Goal: Obtain resource: Obtain resource

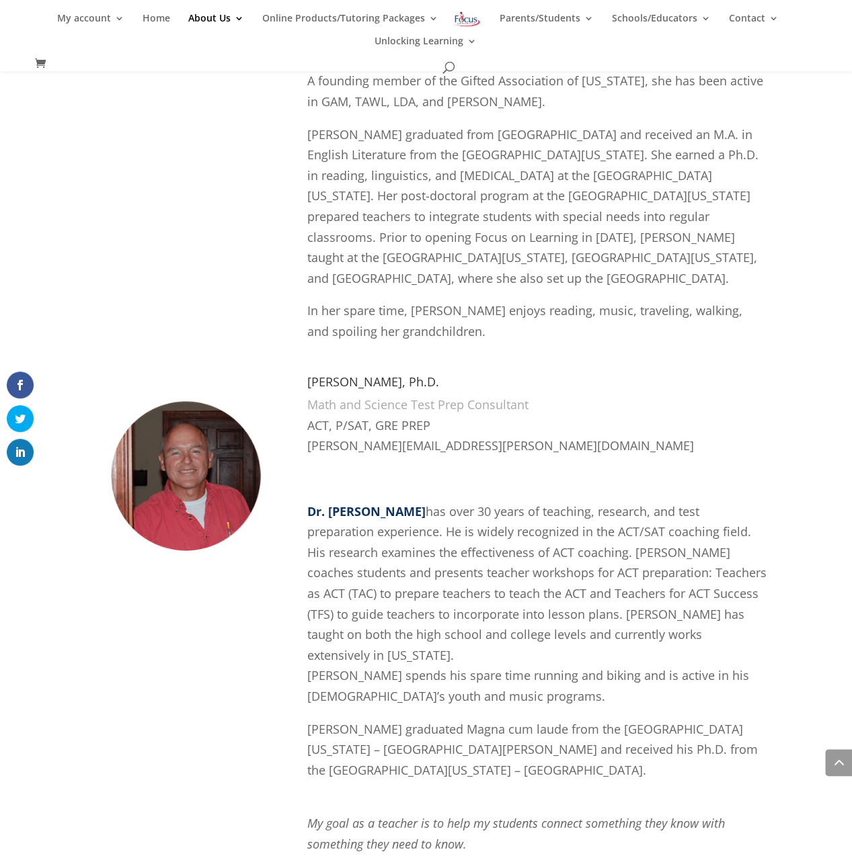
scroll to position [1893, 0]
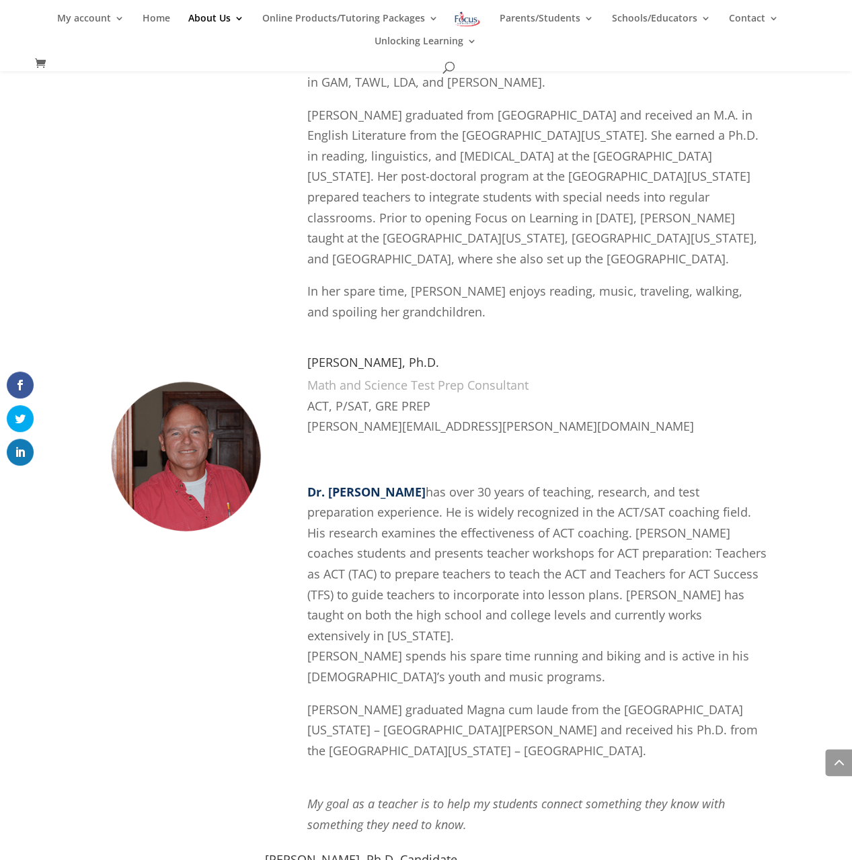
drag, startPoint x: 268, startPoint y: 348, endPoint x: 269, endPoint y: 393, distance: 45.1
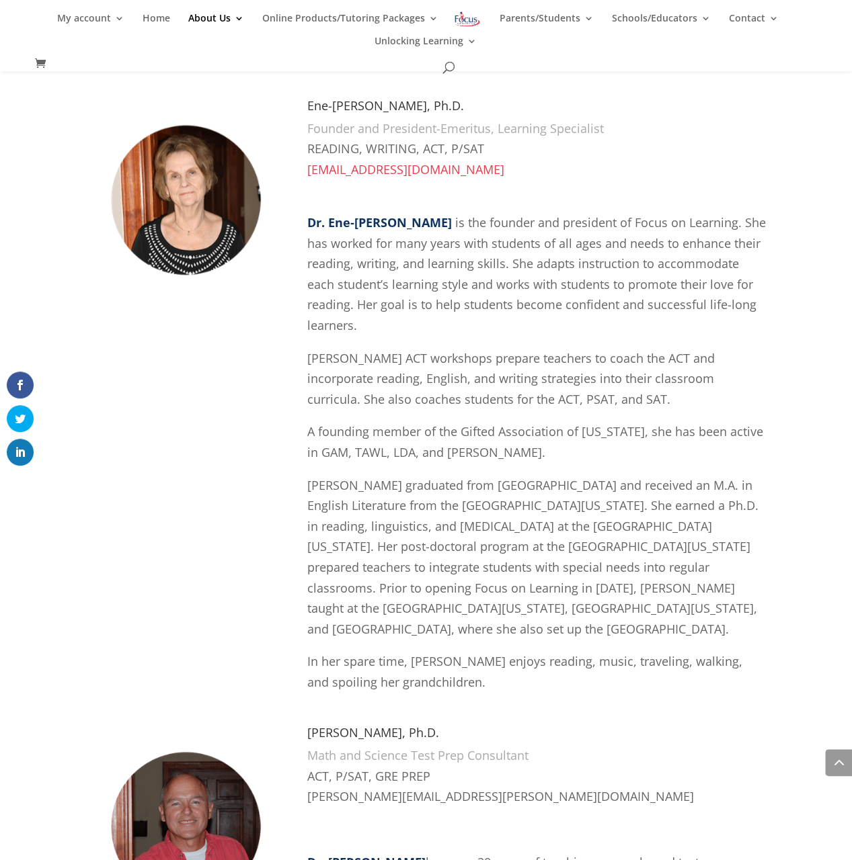
scroll to position [1518, 0]
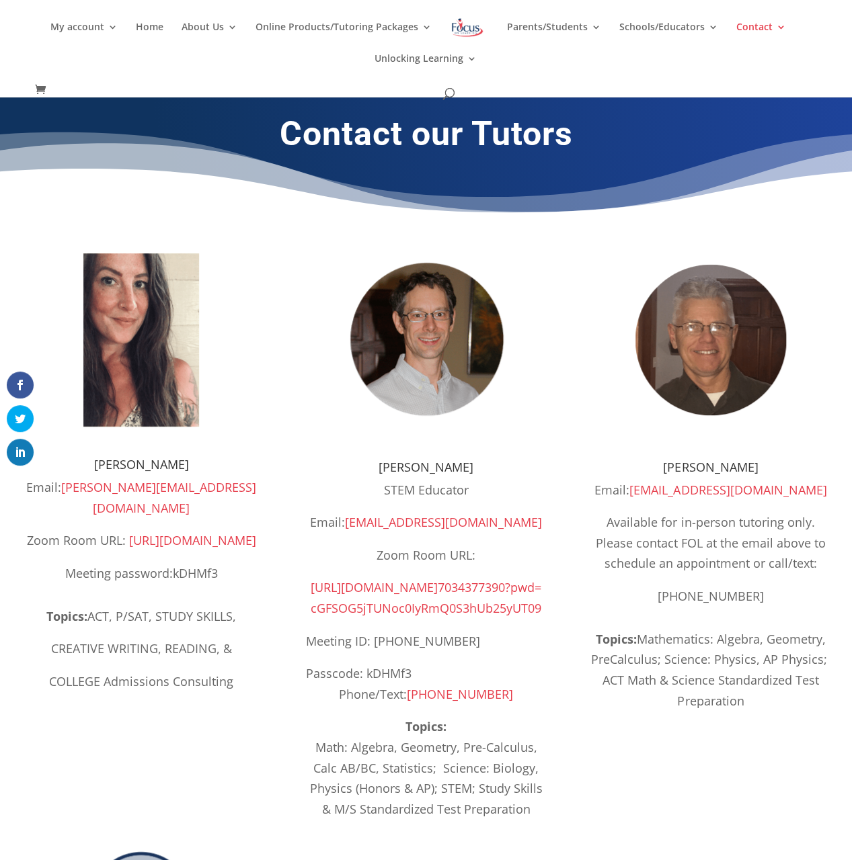
click at [465, 30] on img at bounding box center [467, 27] width 35 height 24
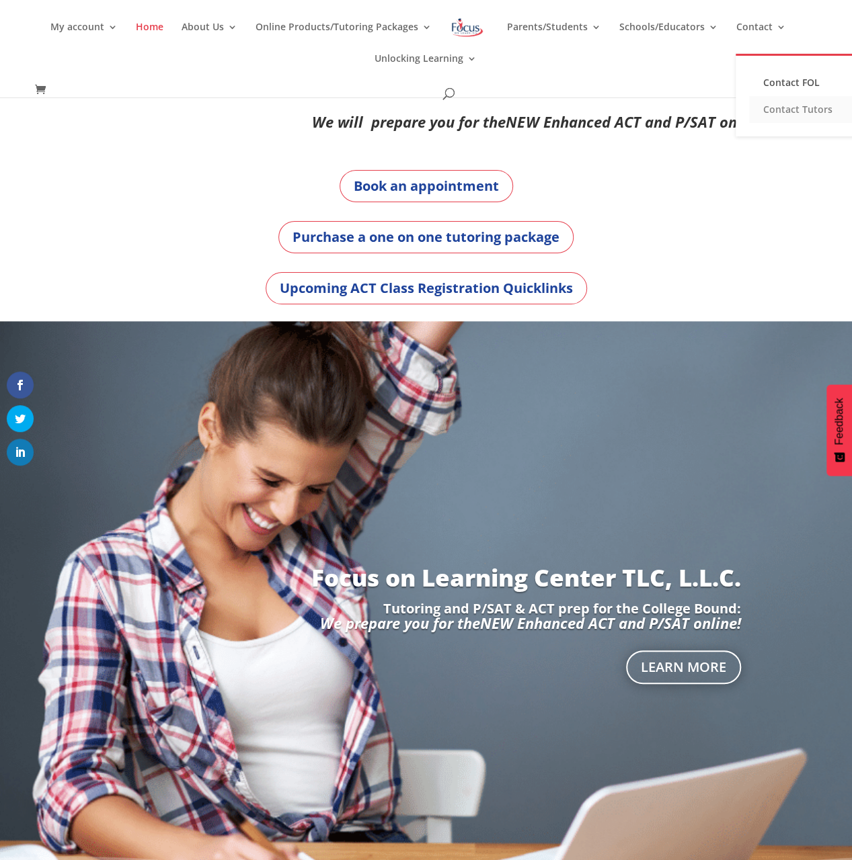
click at [774, 110] on link "Contact Tutors" at bounding box center [816, 109] width 134 height 27
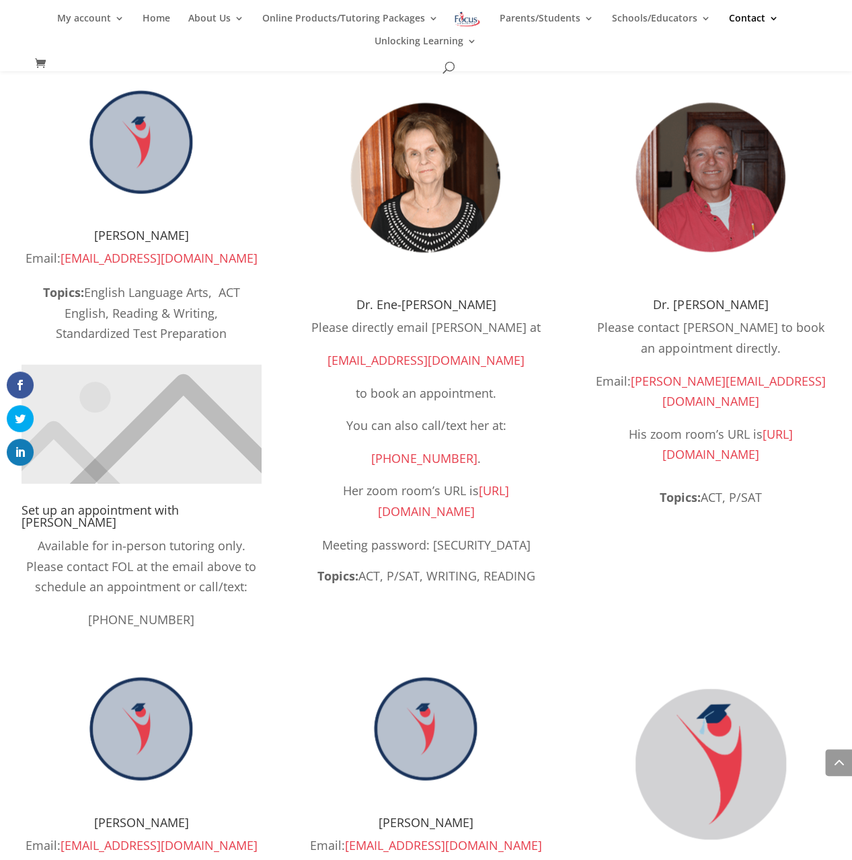
scroll to position [723, 0]
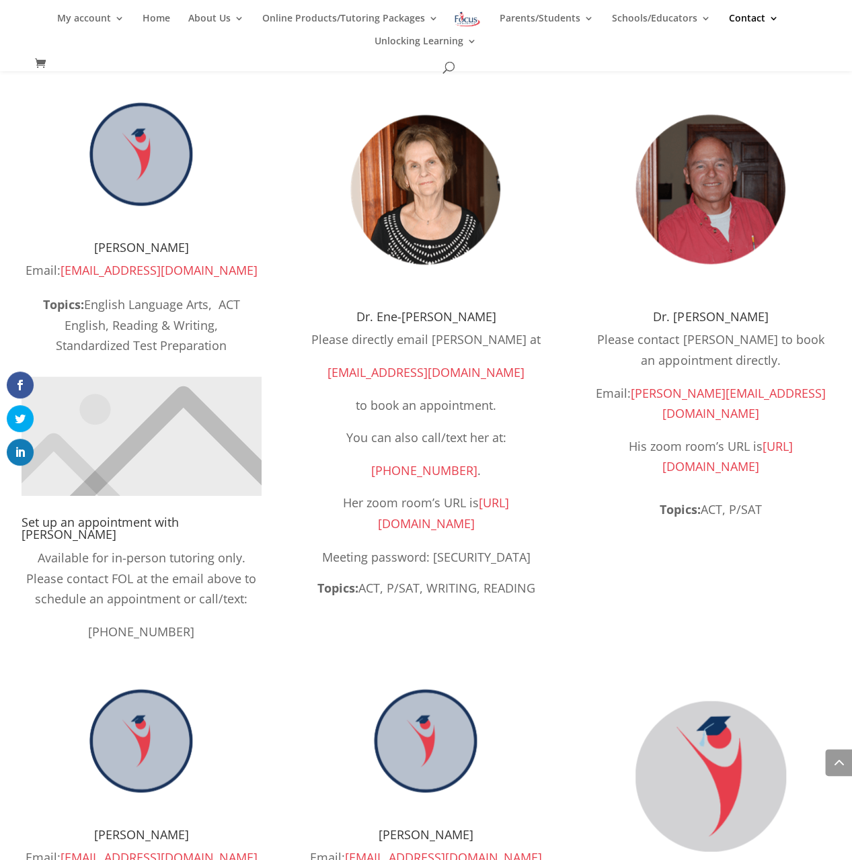
click at [712, 241] on img at bounding box center [711, 190] width 202 height 202
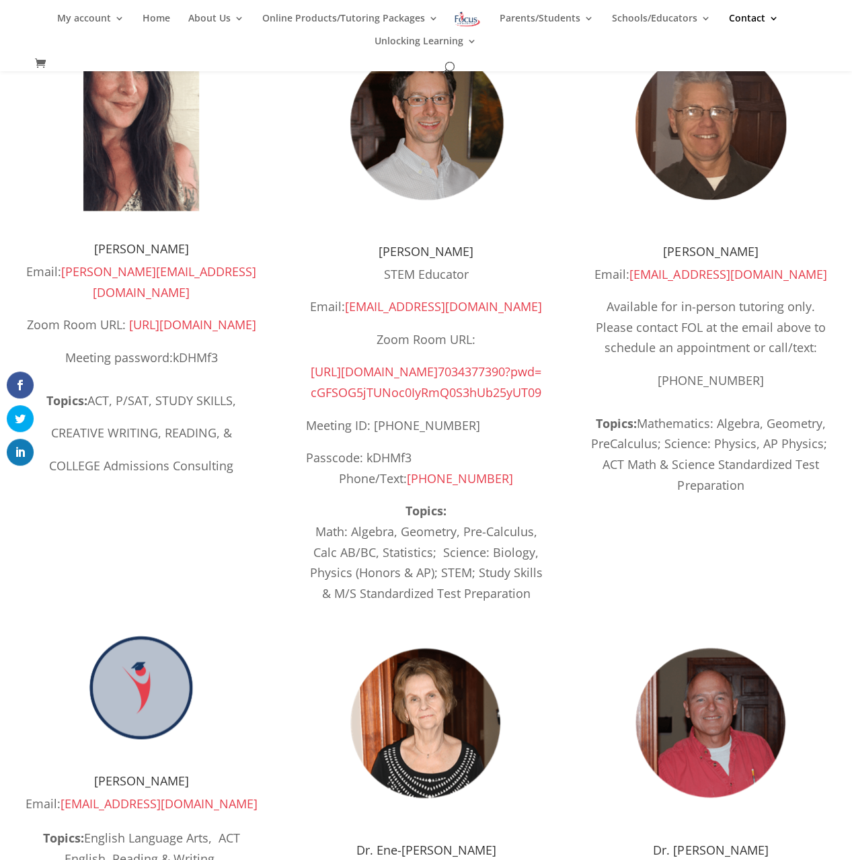
scroll to position [0, 0]
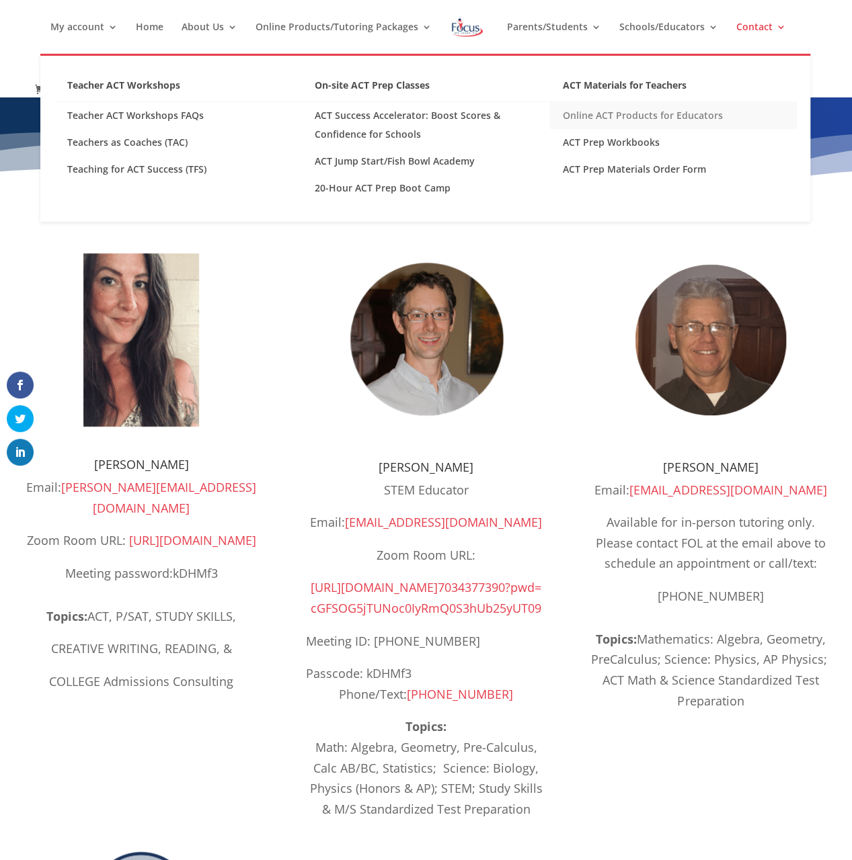
click at [618, 114] on link "Online ACT Products for Educators" at bounding box center [672, 115] width 247 height 27
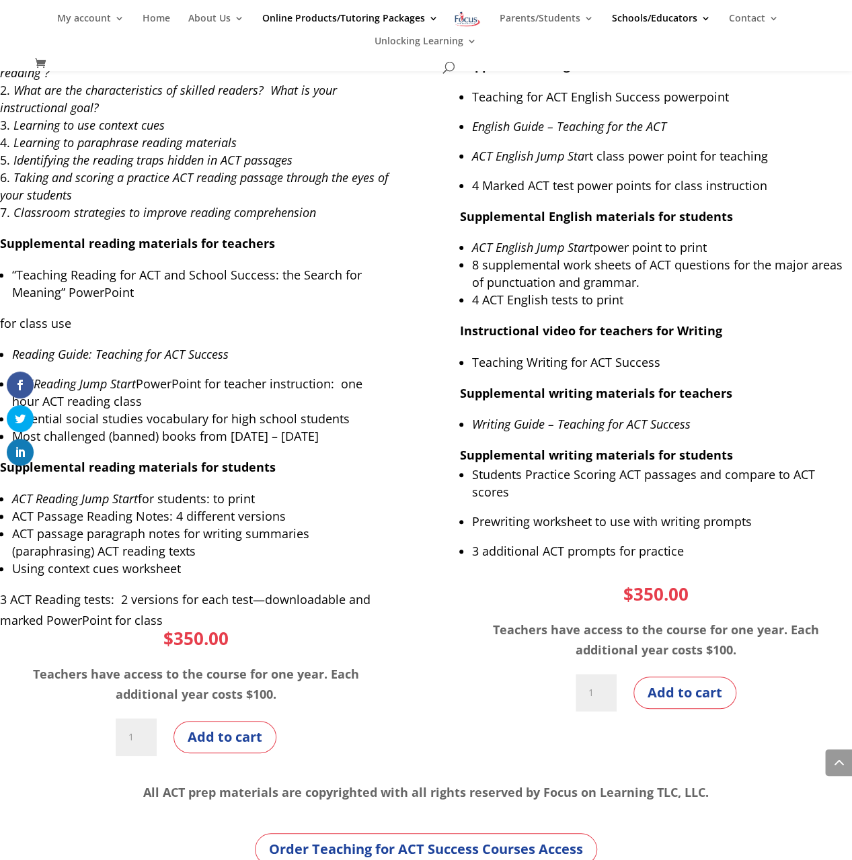
scroll to position [5185, 0]
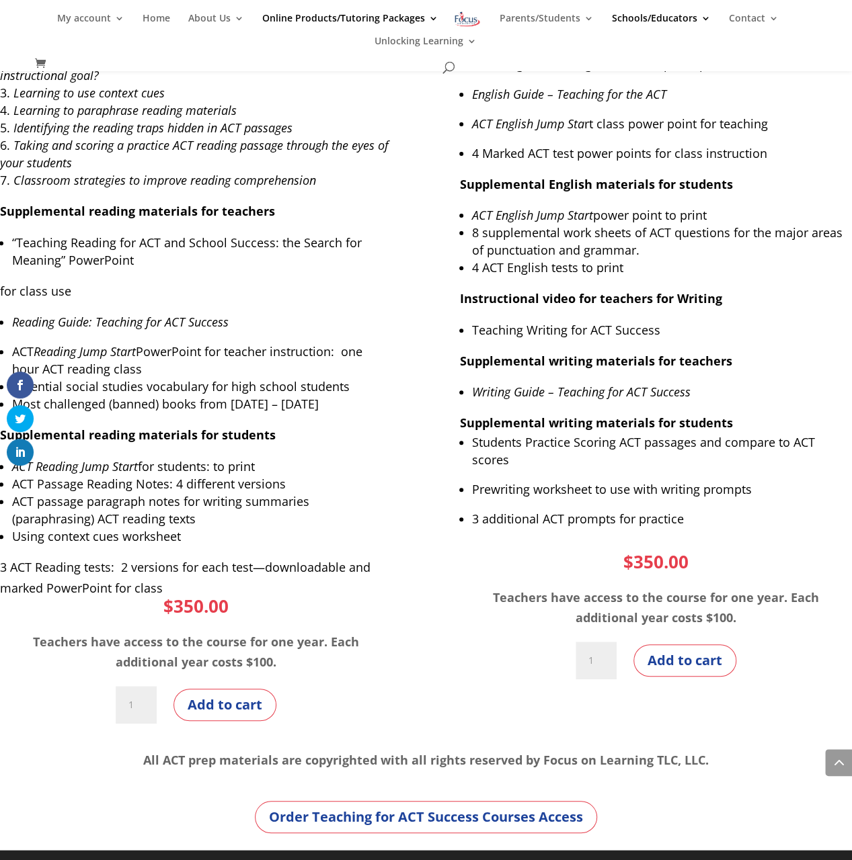
click at [837, 760] on span at bounding box center [838, 762] width 27 height 27
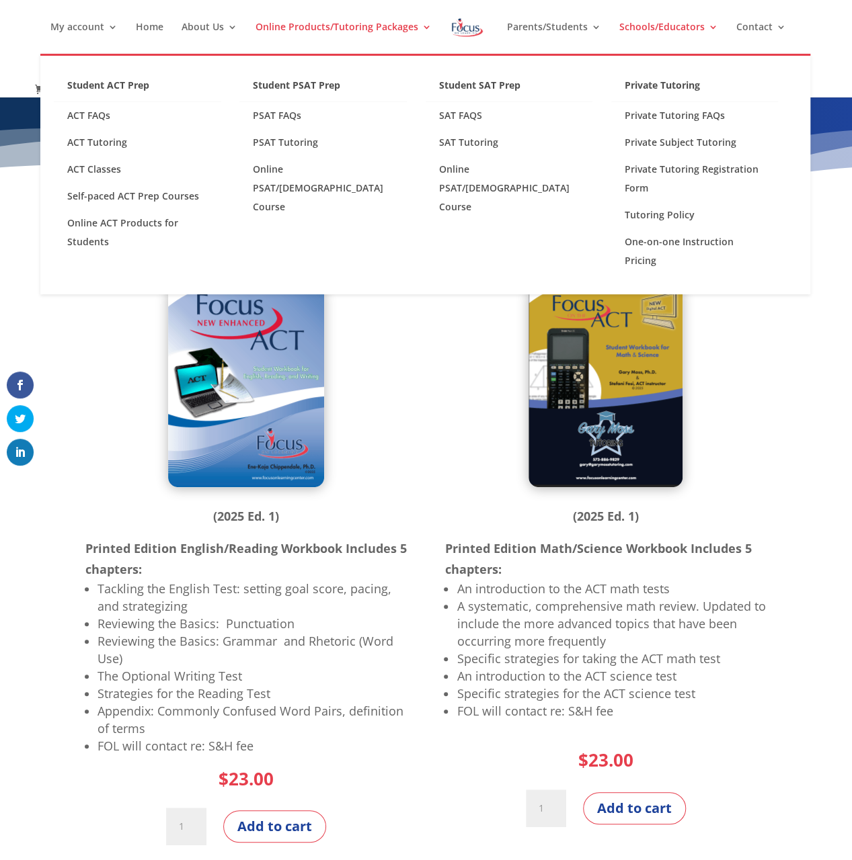
scroll to position [0, 0]
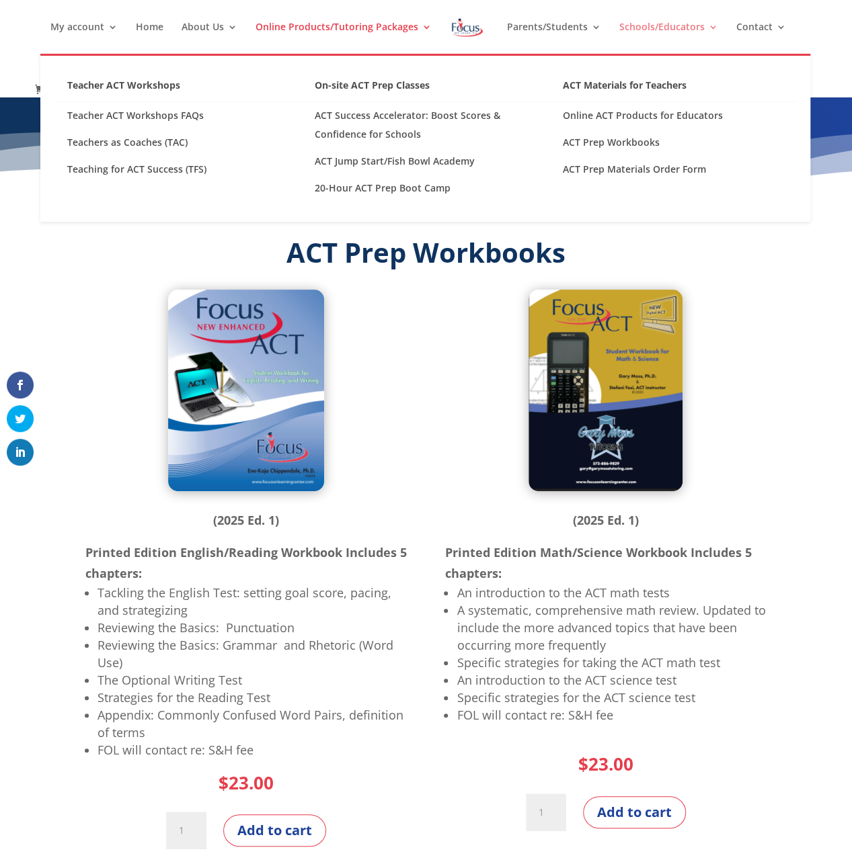
click at [659, 24] on link "Schools/Educators" at bounding box center [667, 38] width 99 height 32
click at [599, 83] on link "ACT Materials for Teachers" at bounding box center [672, 89] width 247 height 26
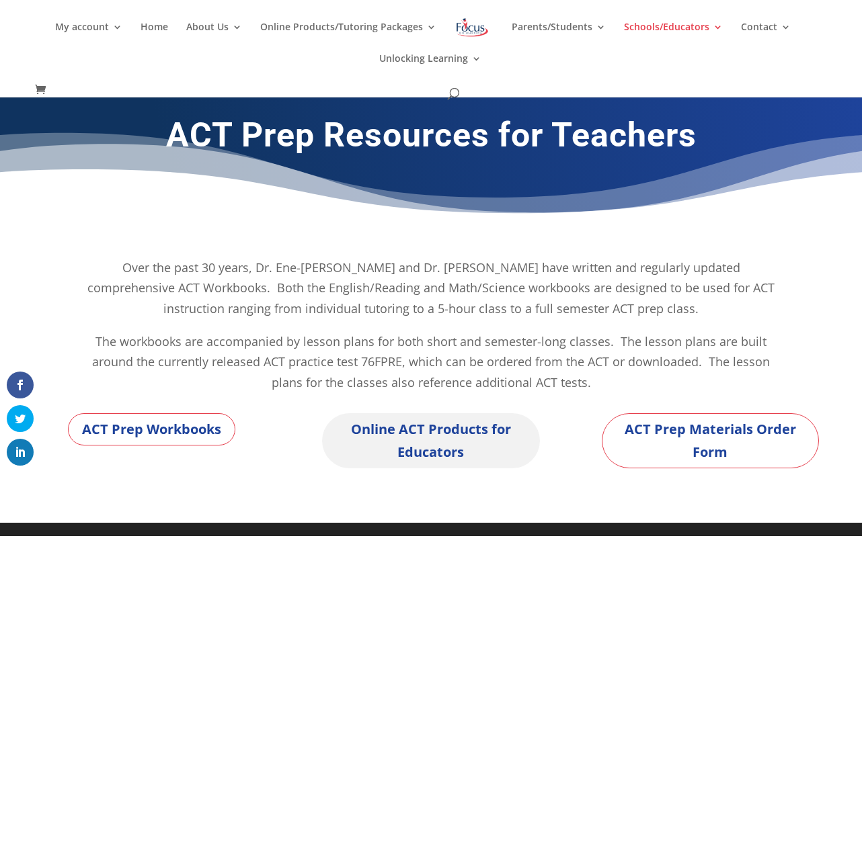
click at [360, 444] on link "Online ACT Products for Educators" at bounding box center [430, 440] width 217 height 55
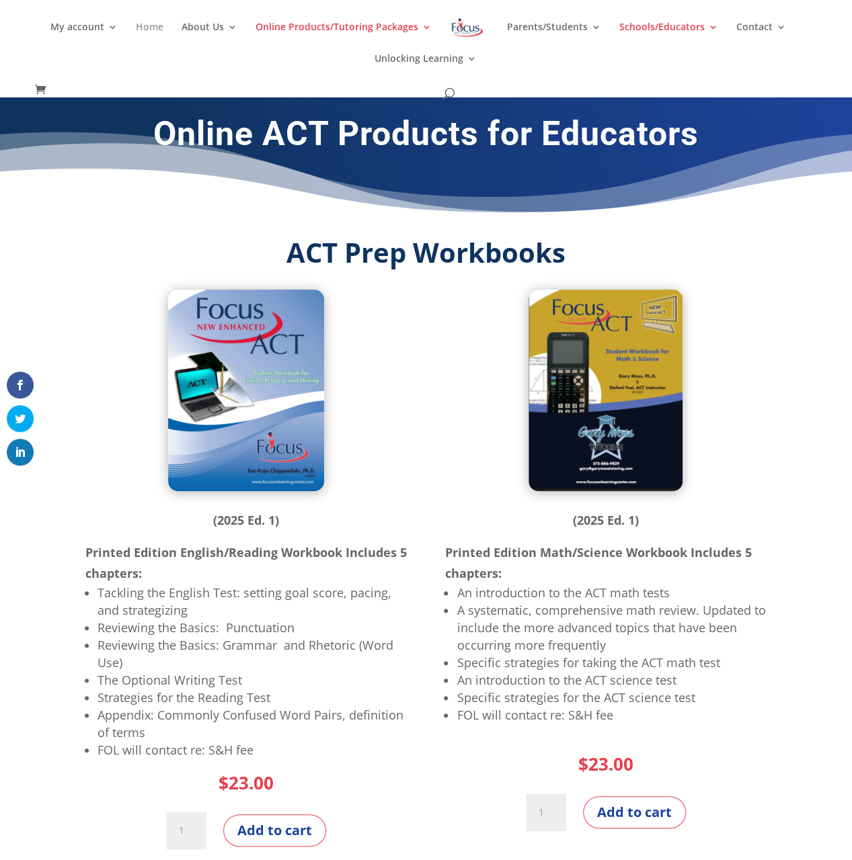
click at [156, 26] on link "Home" at bounding box center [150, 38] width 28 height 32
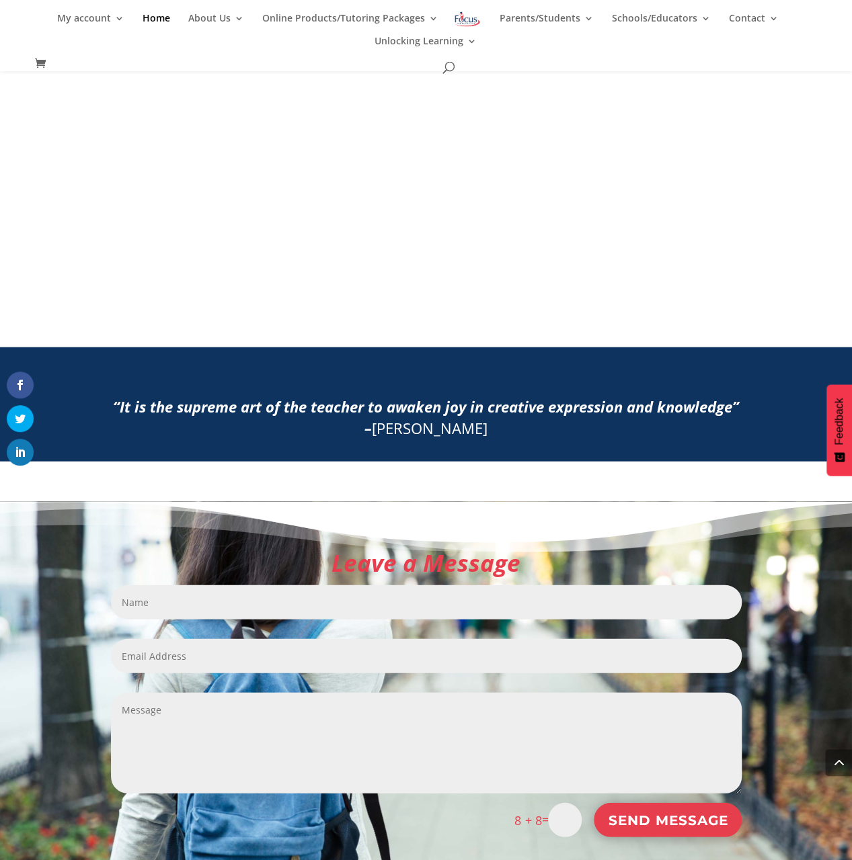
scroll to position [1399, 0]
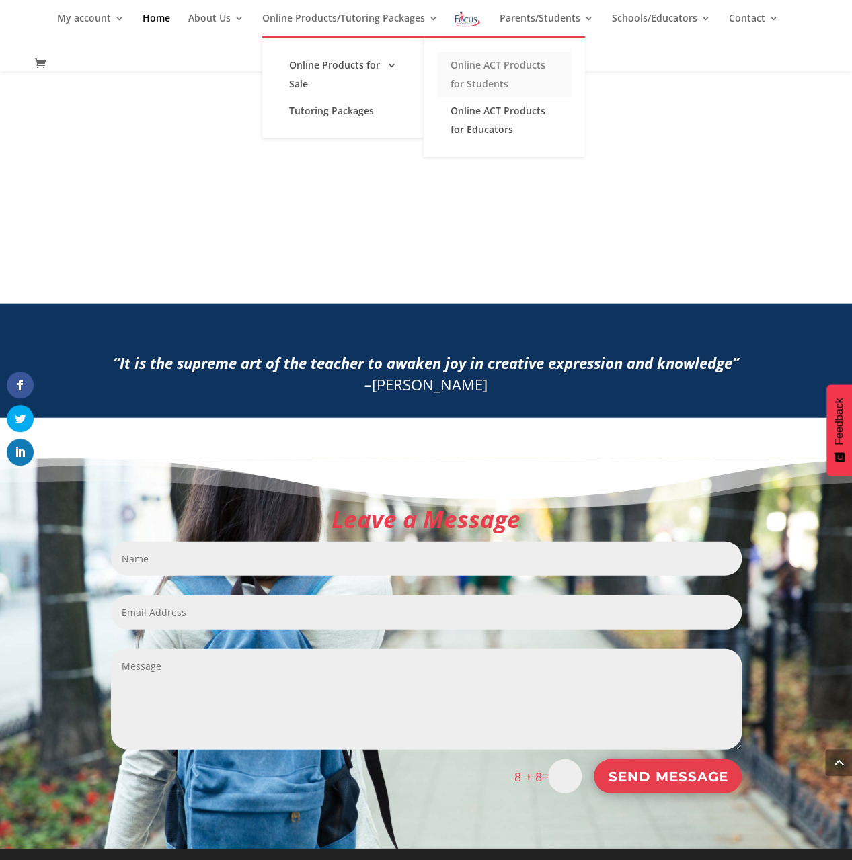
click at [479, 73] on link "Online ACT Products for Students" at bounding box center [504, 75] width 134 height 46
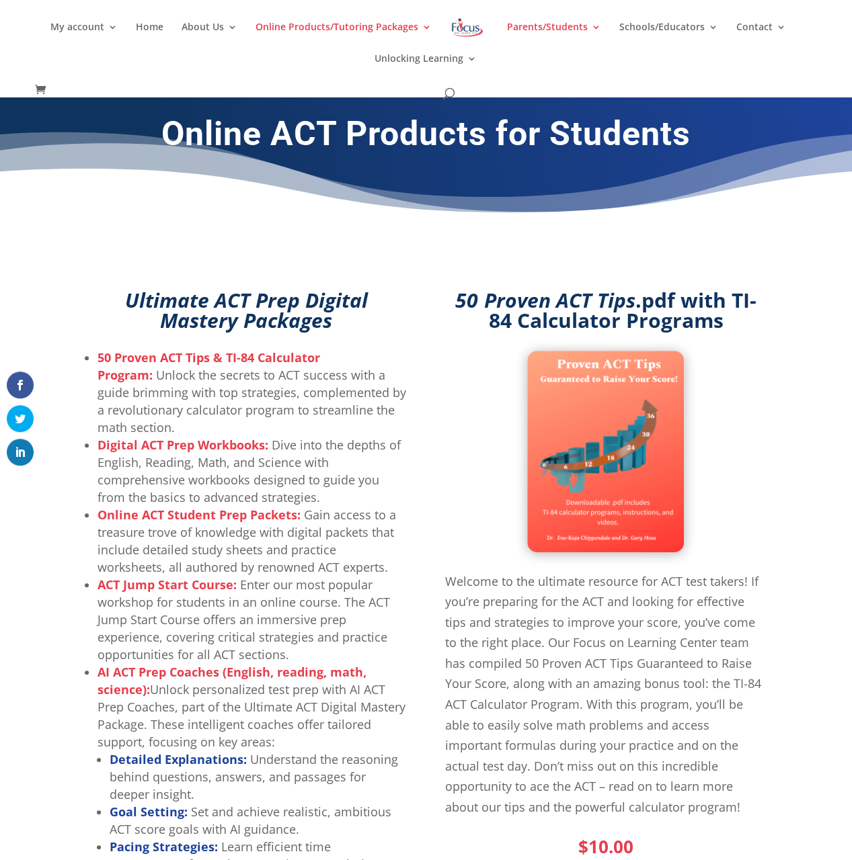
click at [582, 479] on img at bounding box center [605, 452] width 157 height 202
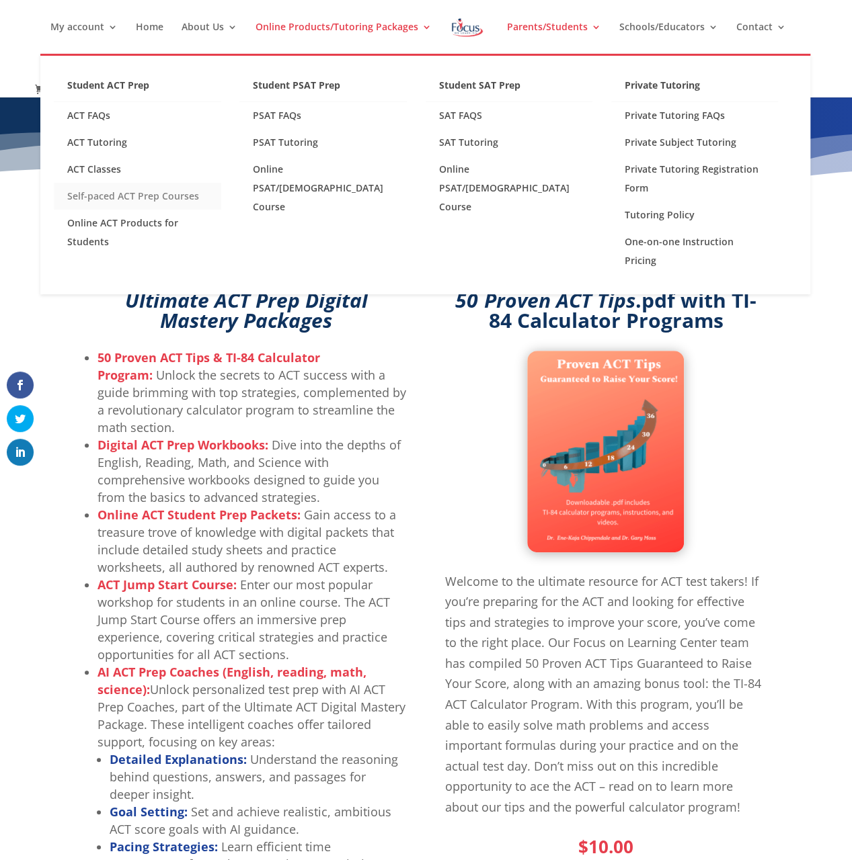
click at [114, 198] on link "Self-paced ACT Prep Courses" at bounding box center [137, 196] width 167 height 27
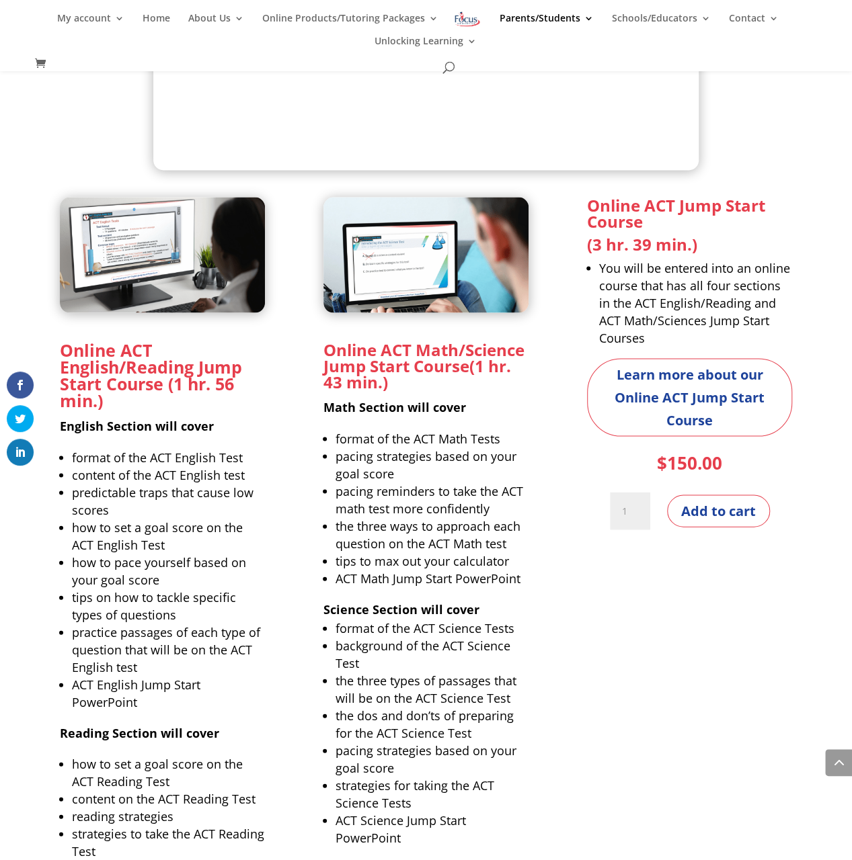
scroll to position [1079, 0]
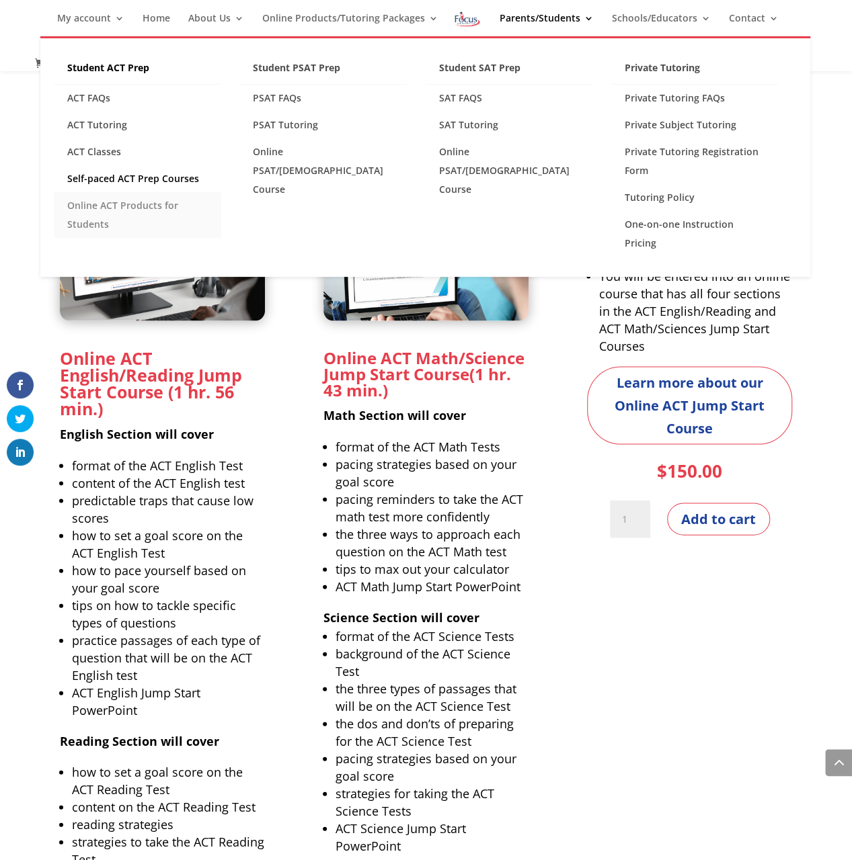
click at [113, 208] on link "Online ACT Products for Students" at bounding box center [137, 215] width 167 height 46
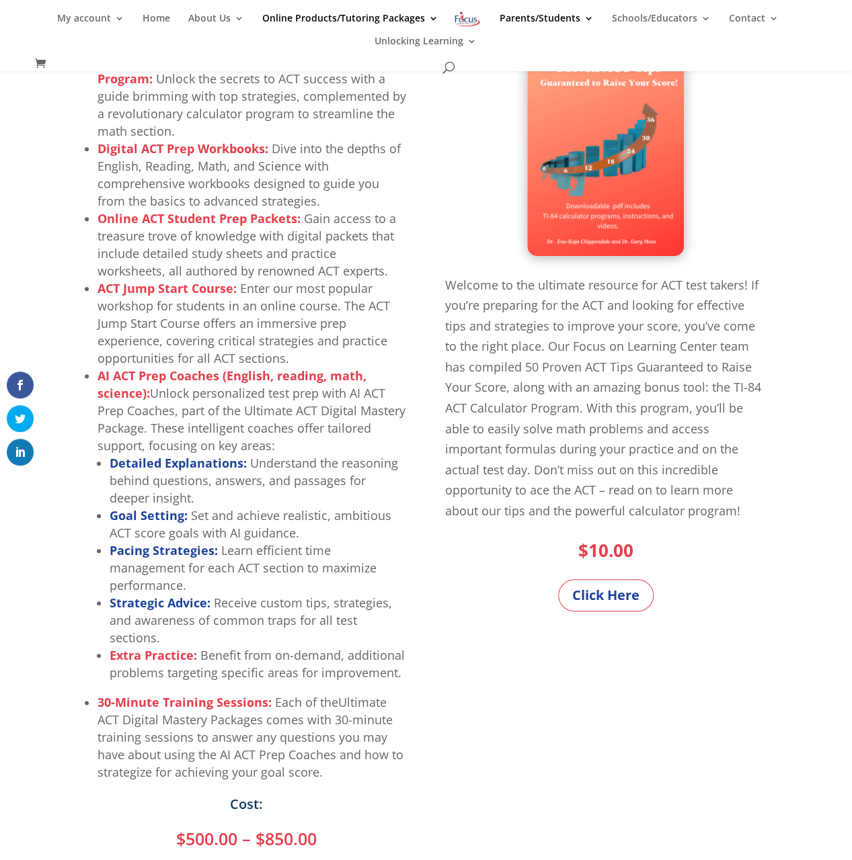
scroll to position [271, 0]
click at [620, 191] on img at bounding box center [605, 155] width 157 height 202
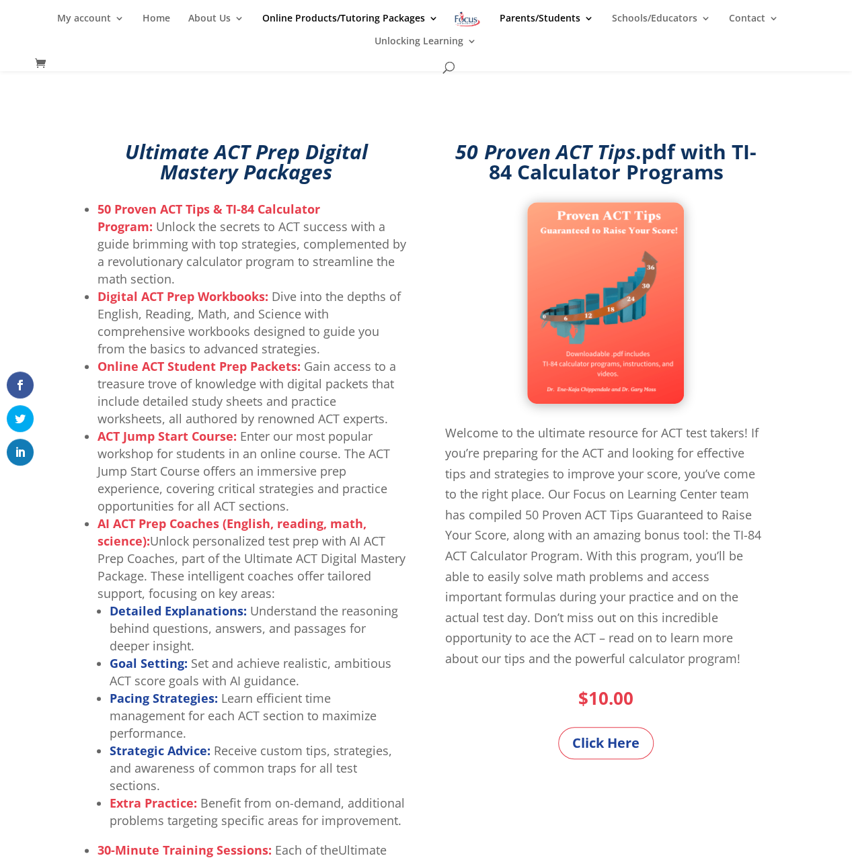
scroll to position [118, 0]
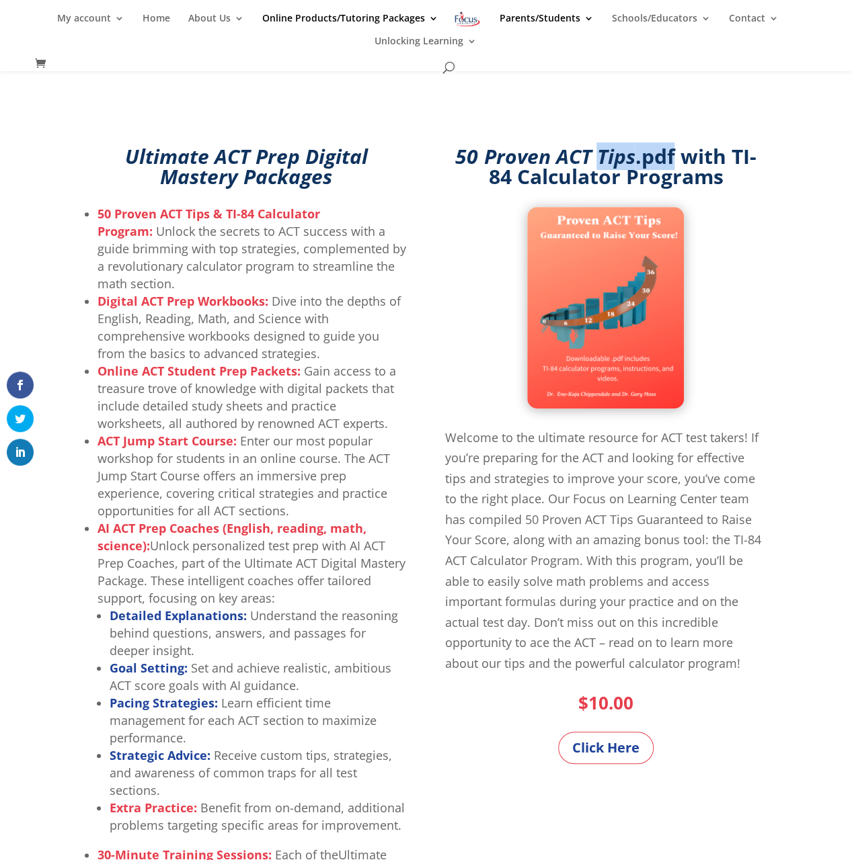
drag, startPoint x: 587, startPoint y: 156, endPoint x: 664, endPoint y: 161, distance: 76.8
click at [664, 161] on strong "50 Proven ACT Tips .pdf with TI-84 Calculator Programs" at bounding box center [605, 166] width 300 height 48
click at [607, 300] on img at bounding box center [605, 308] width 157 height 202
drag, startPoint x: 493, startPoint y: 284, endPoint x: 496, endPoint y: 314, distance: 29.8
click at [493, 290] on div at bounding box center [605, 308] width 322 height 202
